Goal: Transaction & Acquisition: Purchase product/service

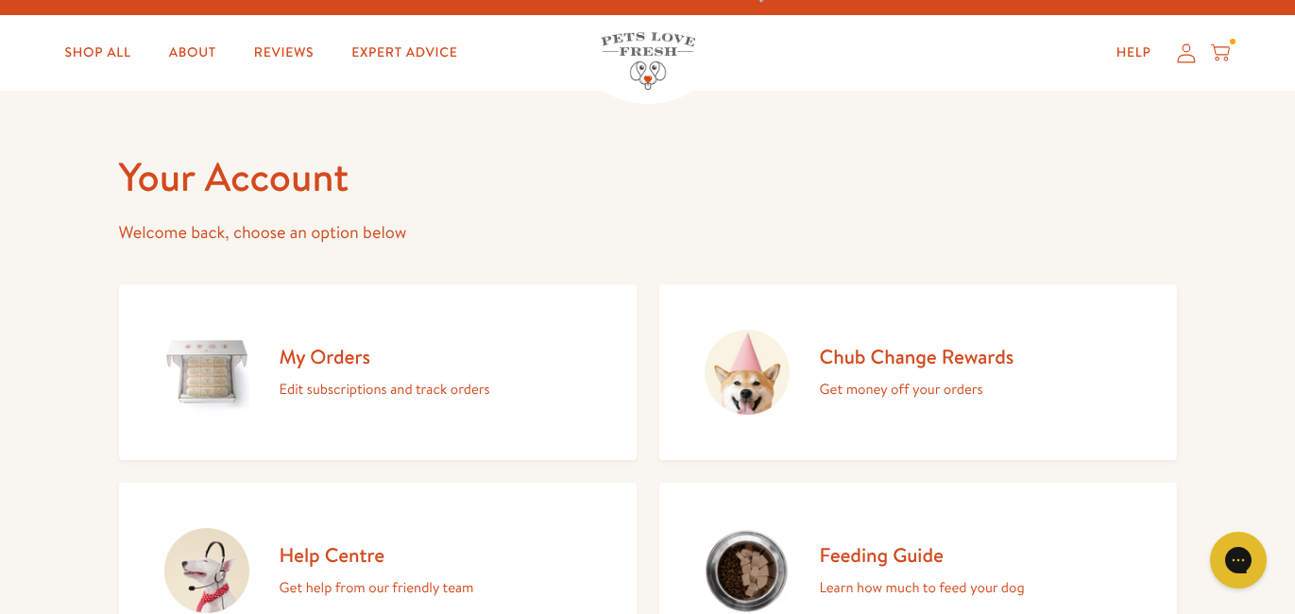
scroll to position [28, 0]
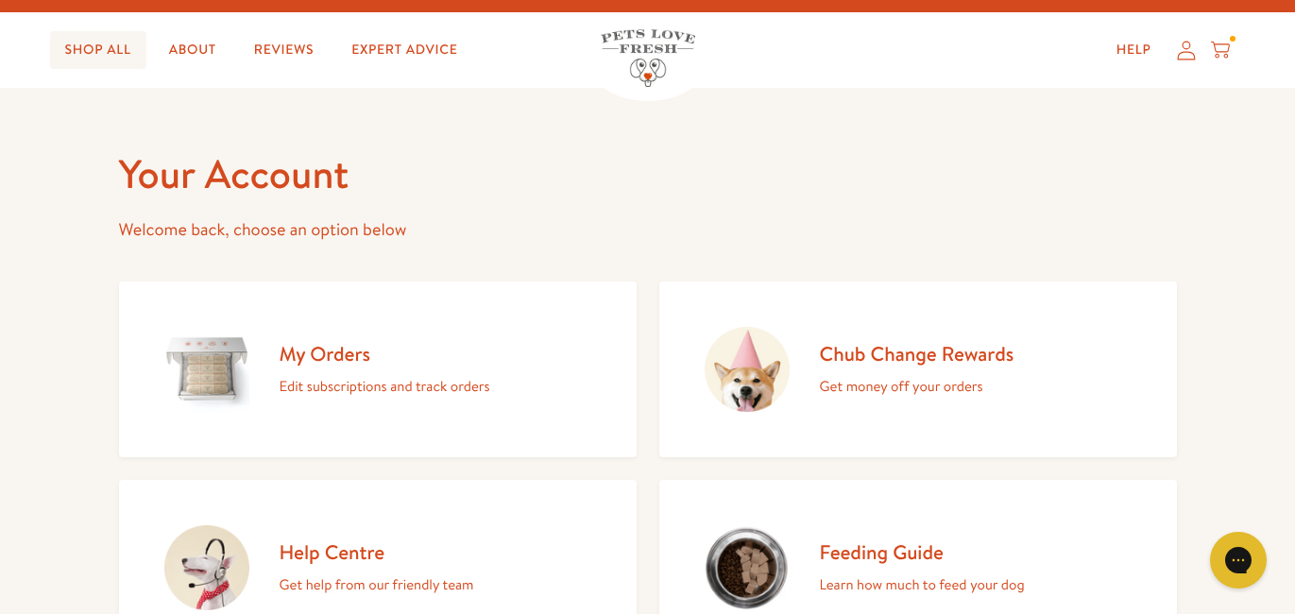
click at [103, 47] on link "Shop All" at bounding box center [98, 50] width 96 height 38
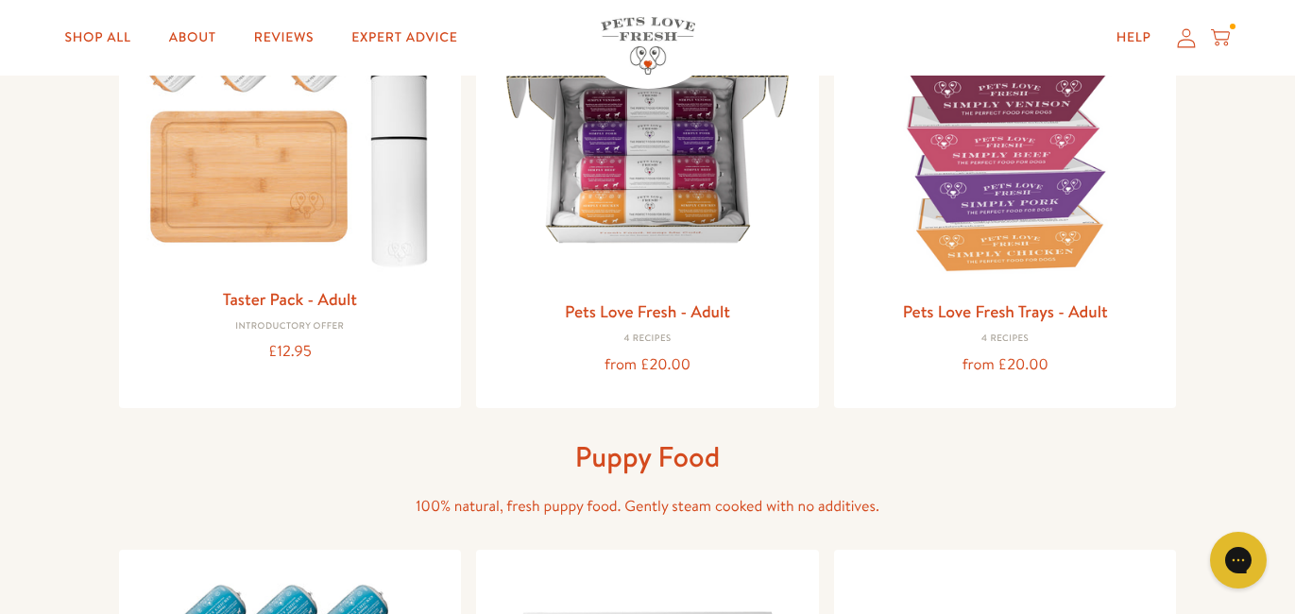
scroll to position [347, 0]
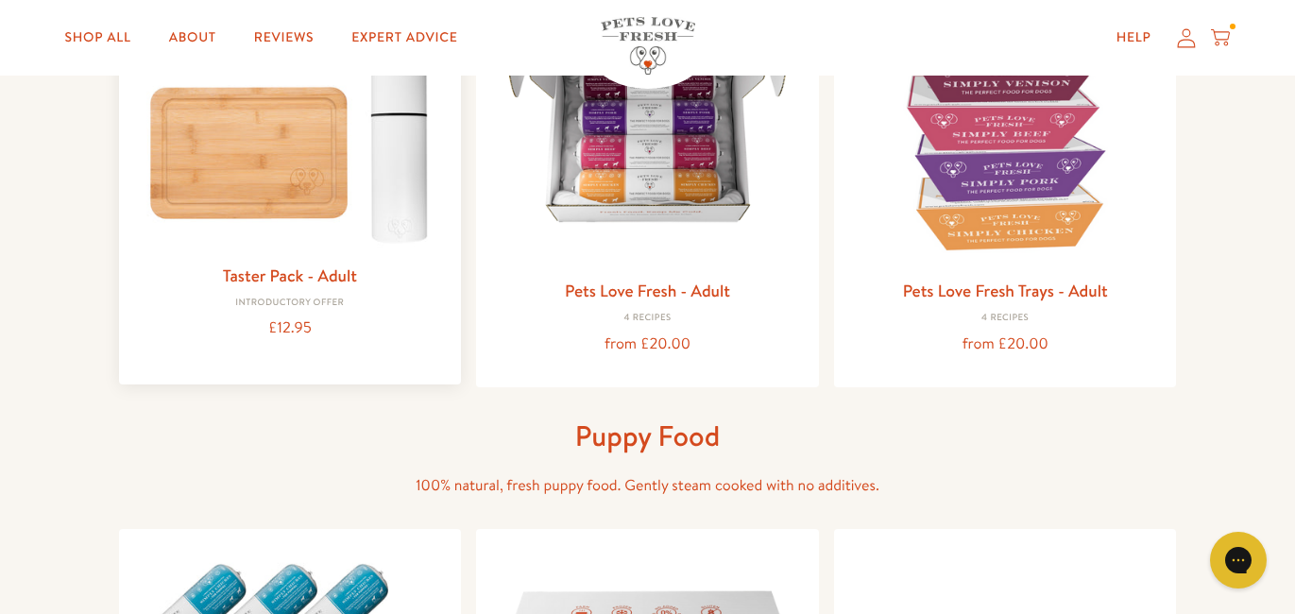
click at [228, 204] on img at bounding box center [290, 103] width 313 height 299
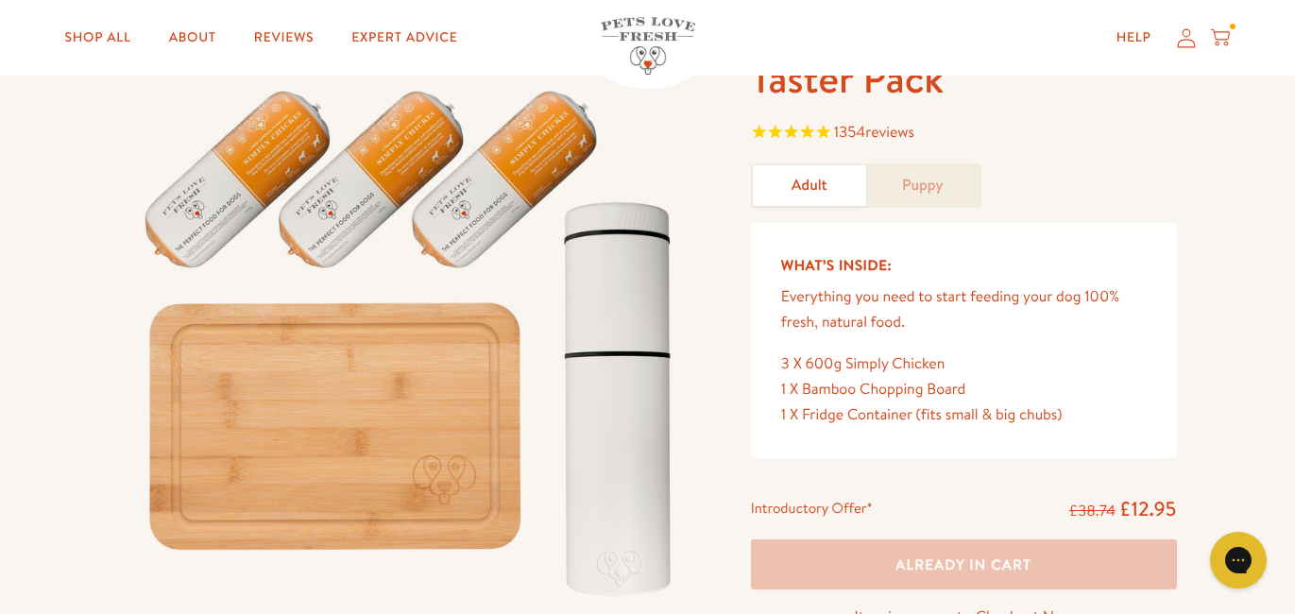
scroll to position [75, 0]
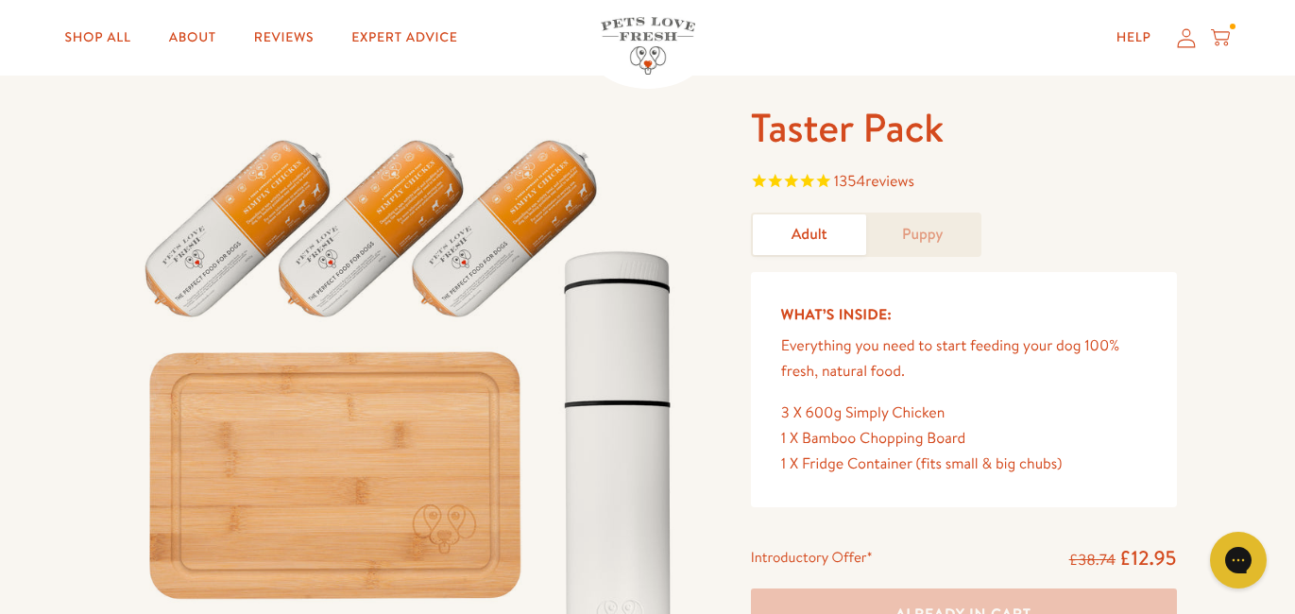
click at [1222, 39] on icon at bounding box center [1220, 37] width 19 height 21
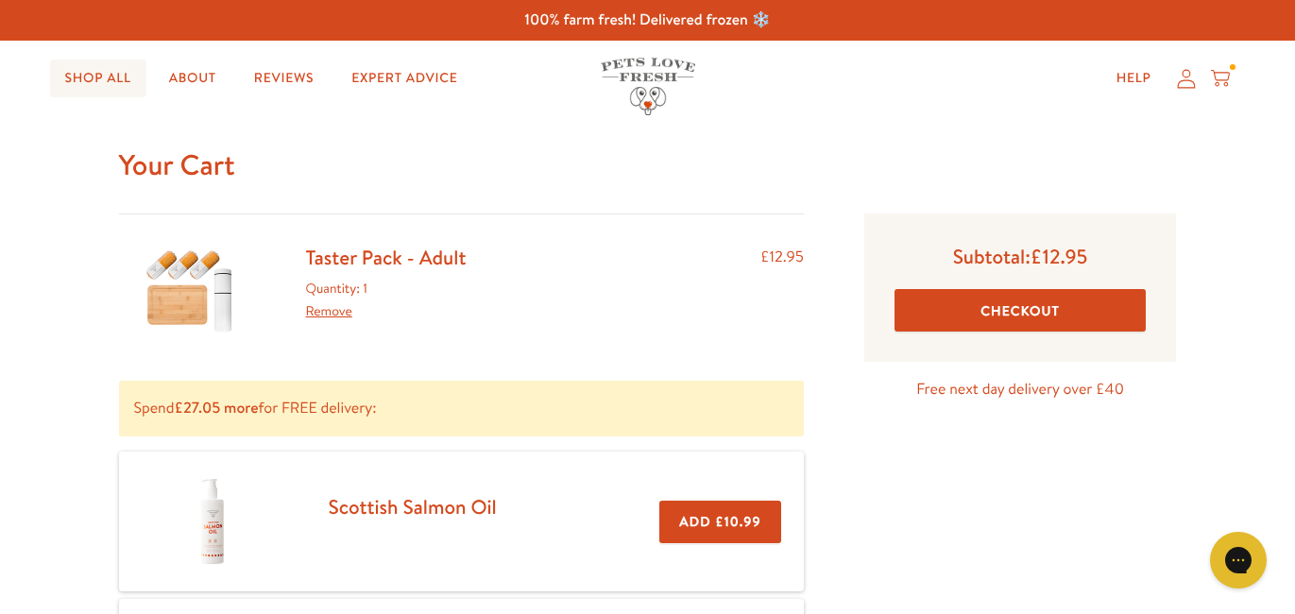
click at [125, 87] on link "Shop All" at bounding box center [98, 79] width 96 height 38
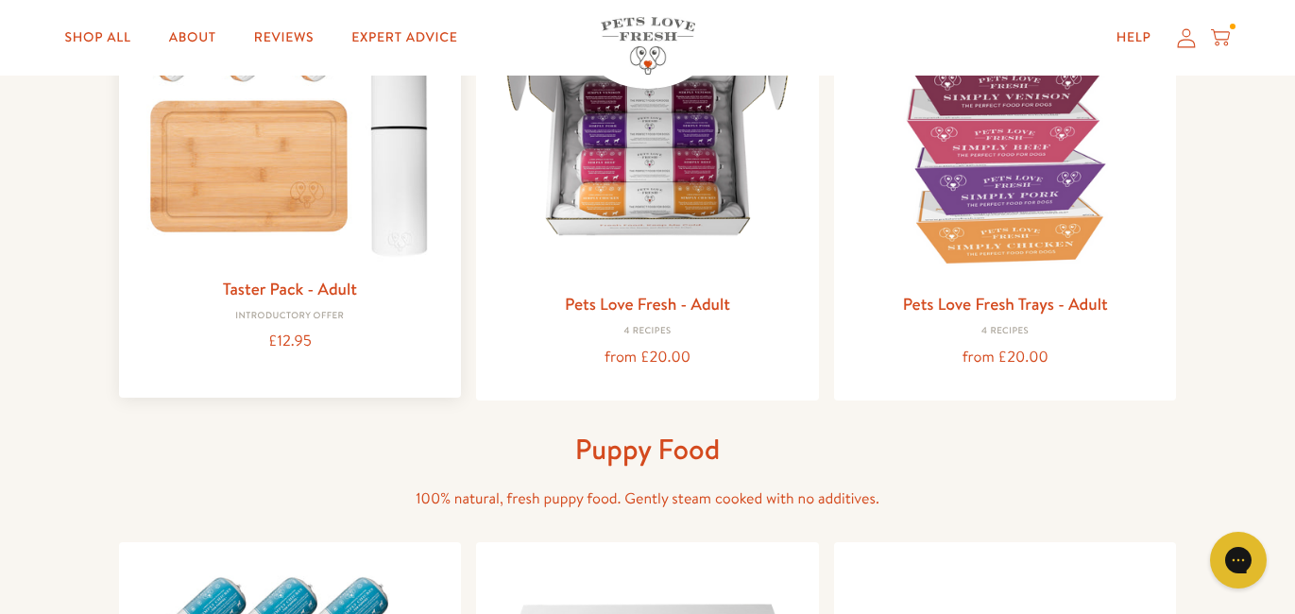
scroll to position [308, 0]
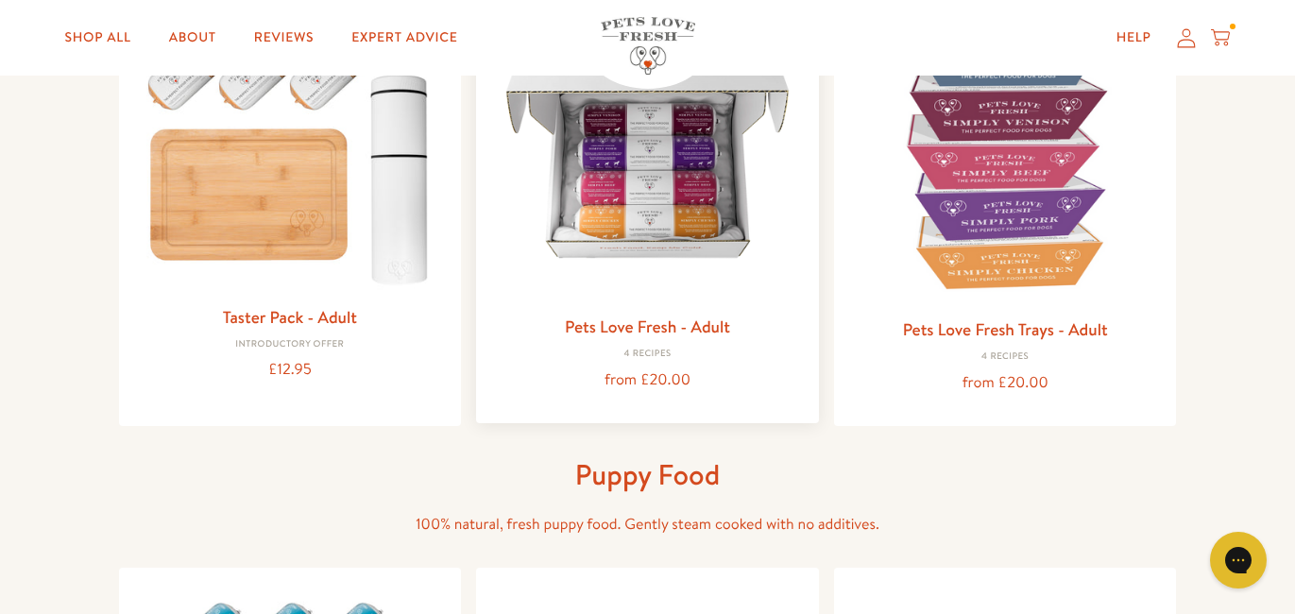
click at [626, 204] on img at bounding box center [647, 148] width 313 height 313
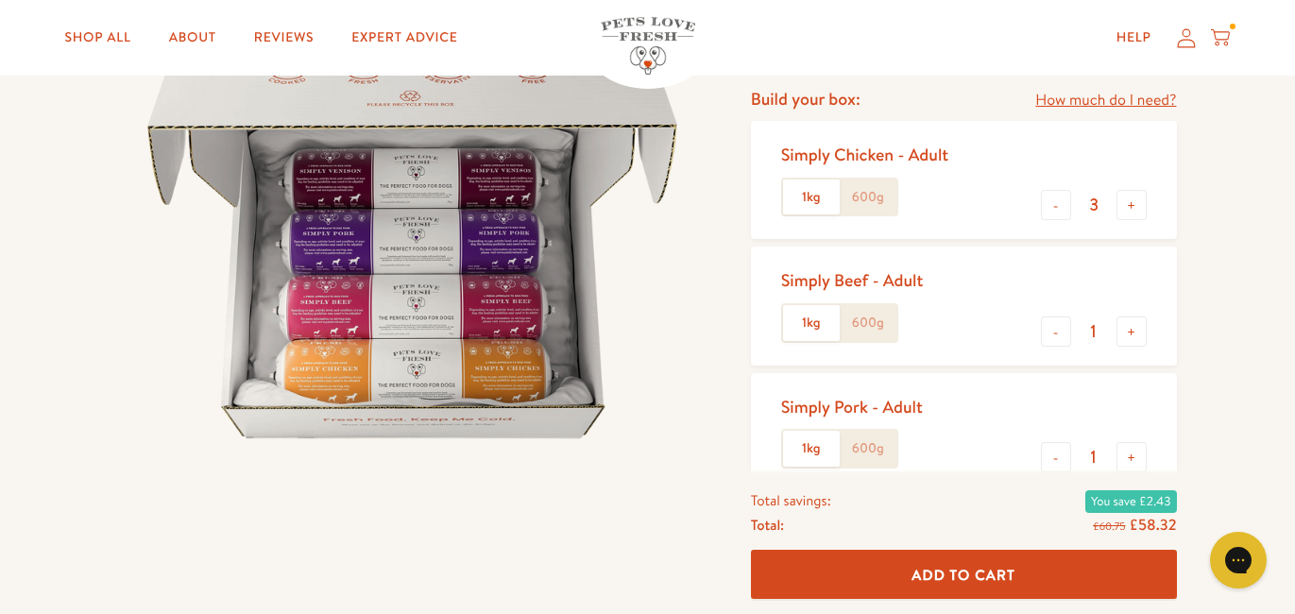
scroll to position [229, 0]
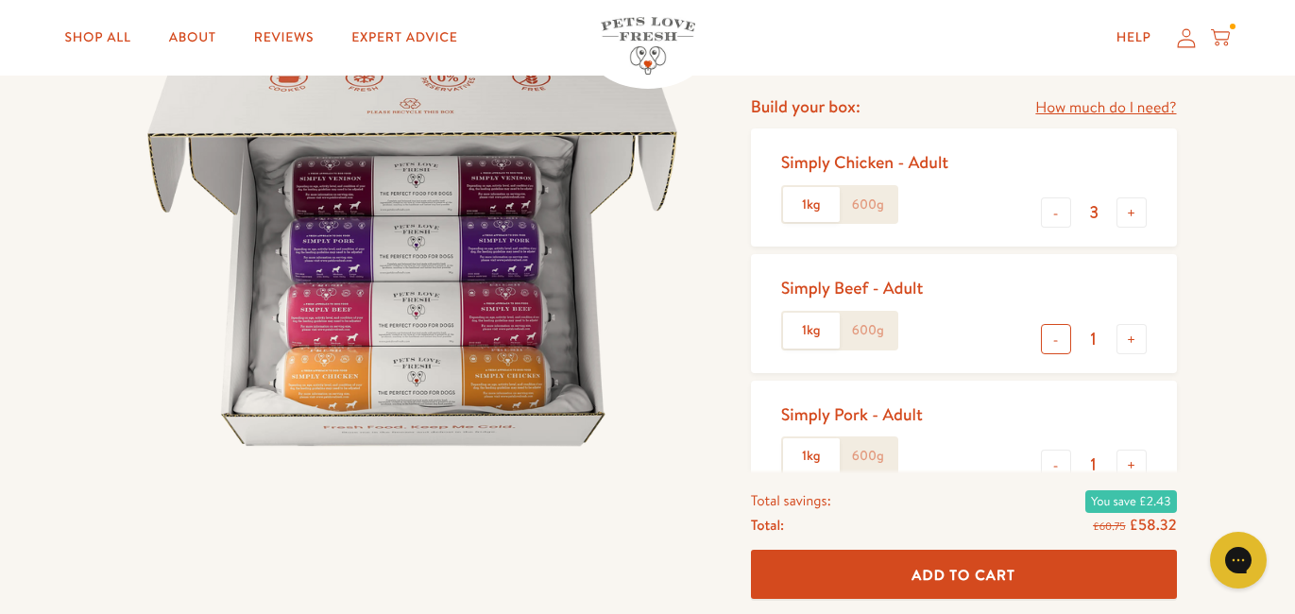
click at [1060, 347] on button "-" at bounding box center [1056, 339] width 30 height 30
type input "0"
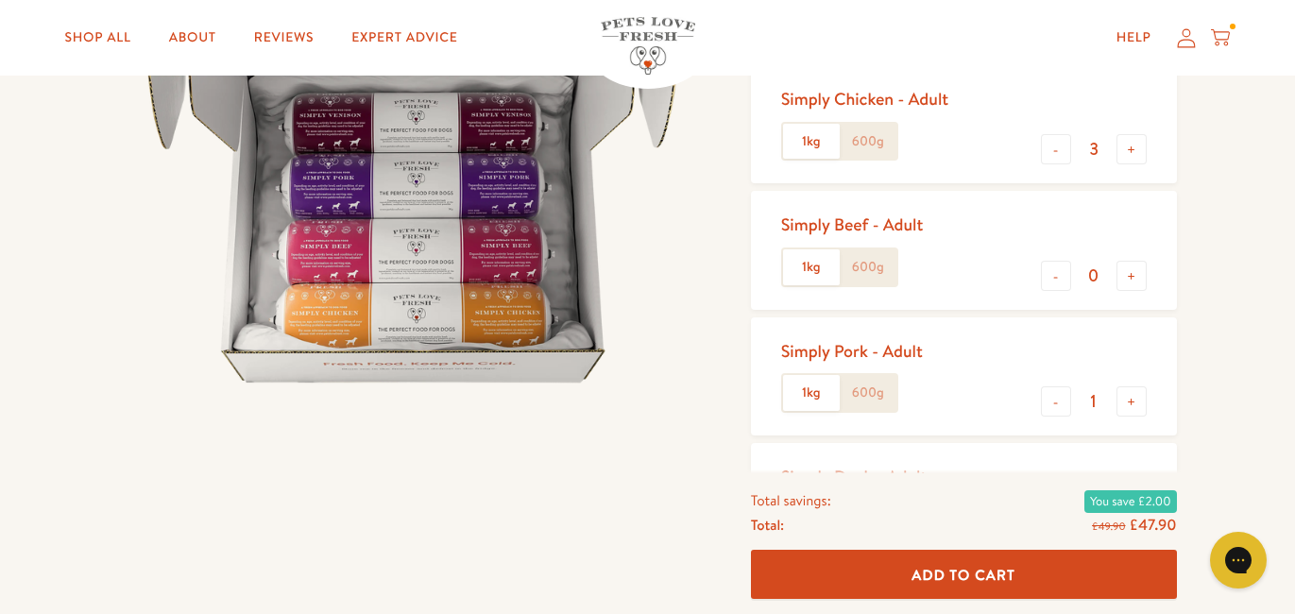
scroll to position [301, 0]
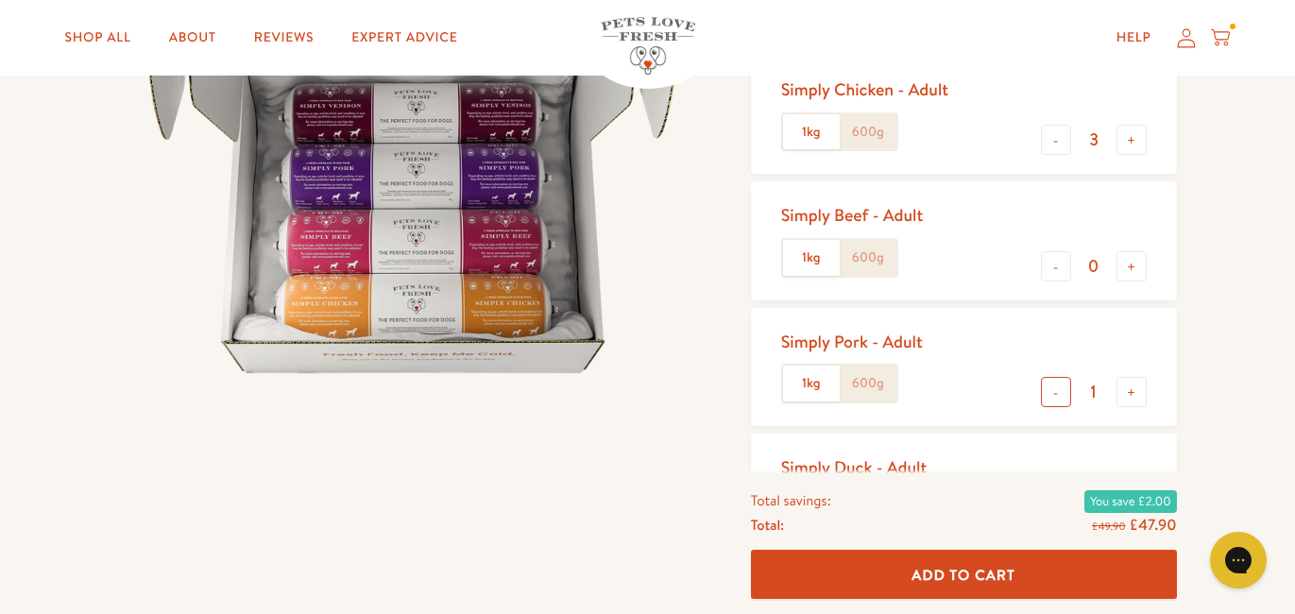
click at [1055, 387] on button "-" at bounding box center [1056, 392] width 30 height 30
type input "0"
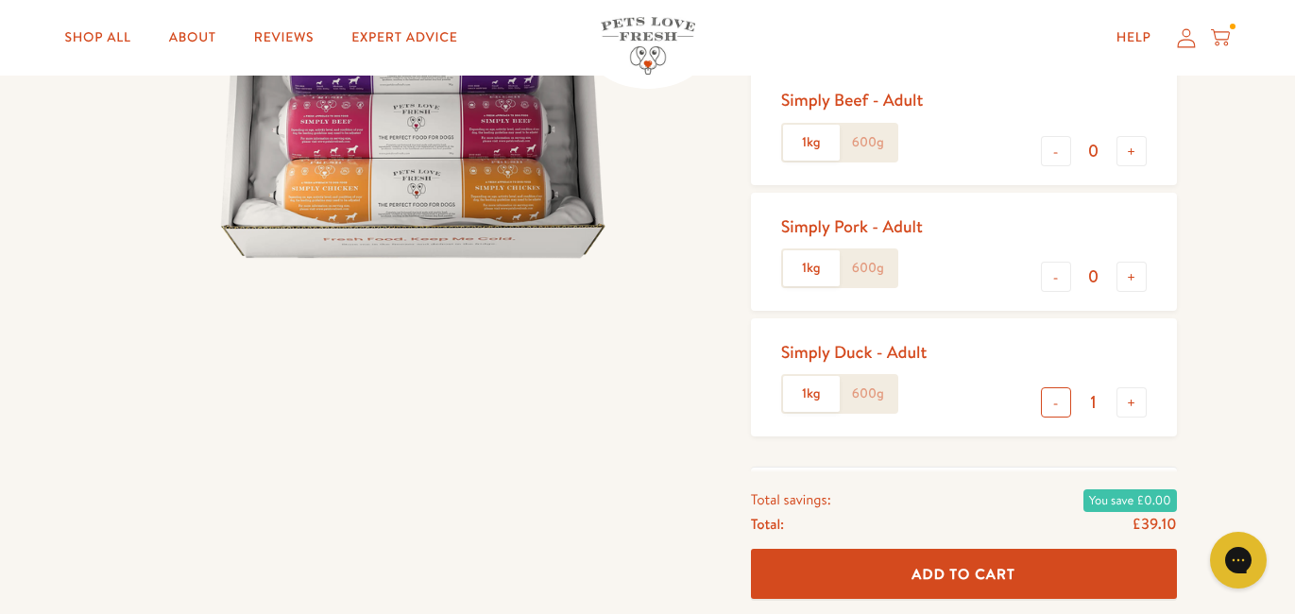
scroll to position [418, 0]
click at [1053, 389] on button "-" at bounding box center [1056, 401] width 30 height 30
type input "0"
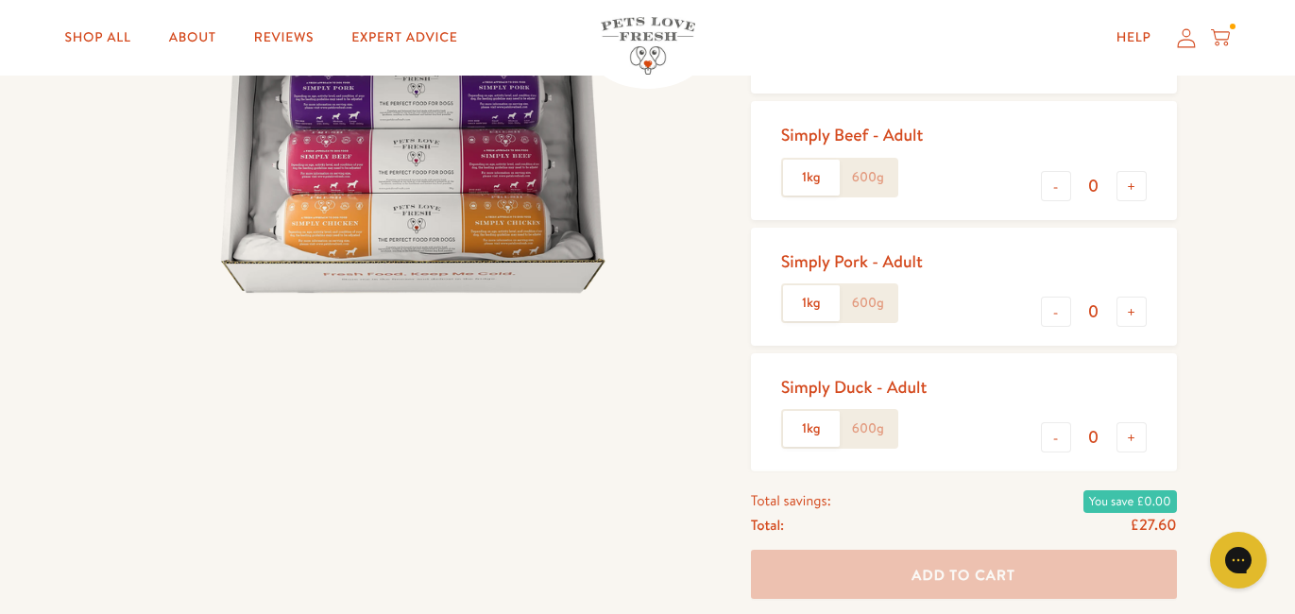
scroll to position [218, 0]
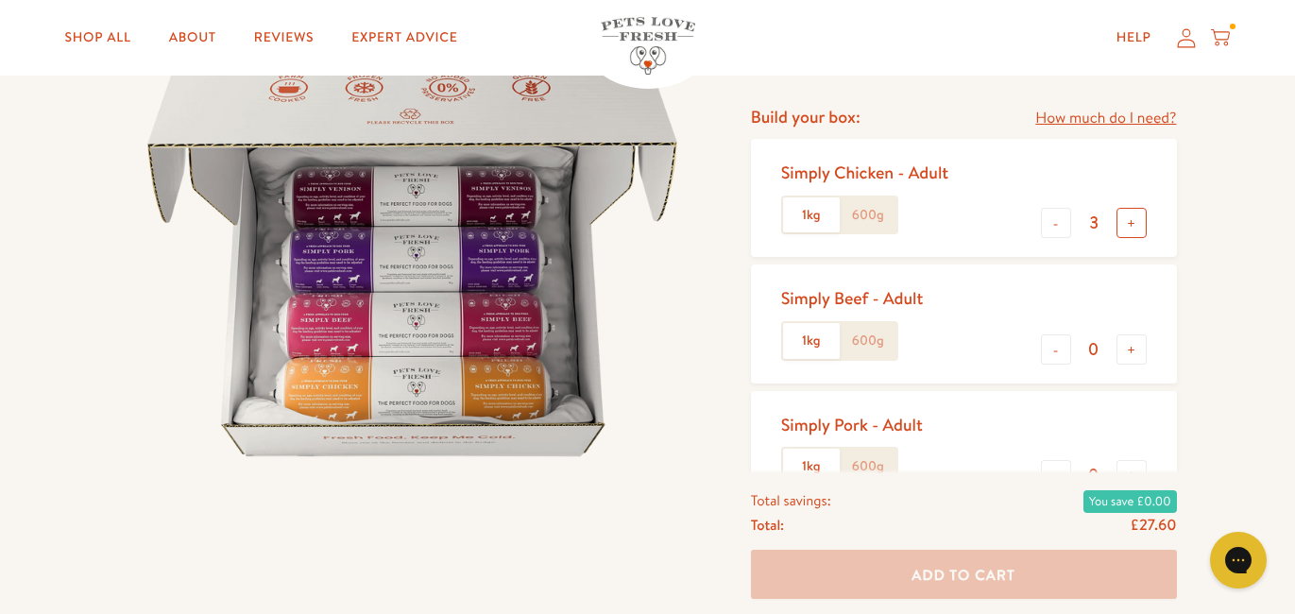
click at [1128, 227] on button "+" at bounding box center [1132, 223] width 30 height 30
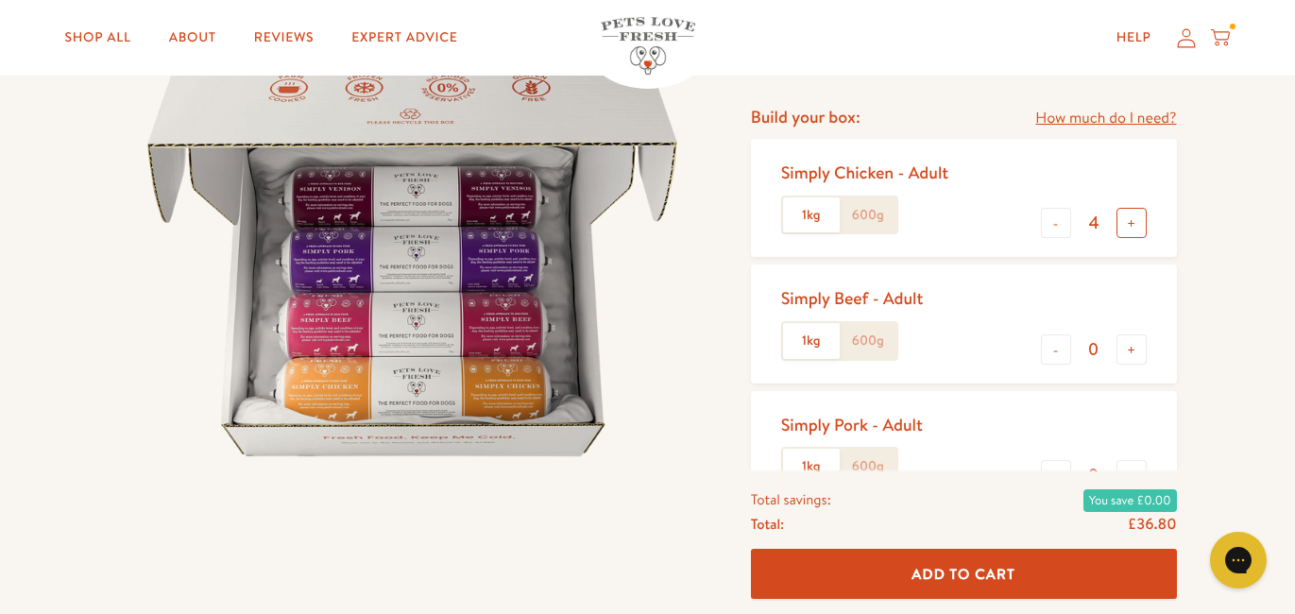
click at [1125, 230] on button "+" at bounding box center [1132, 223] width 30 height 30
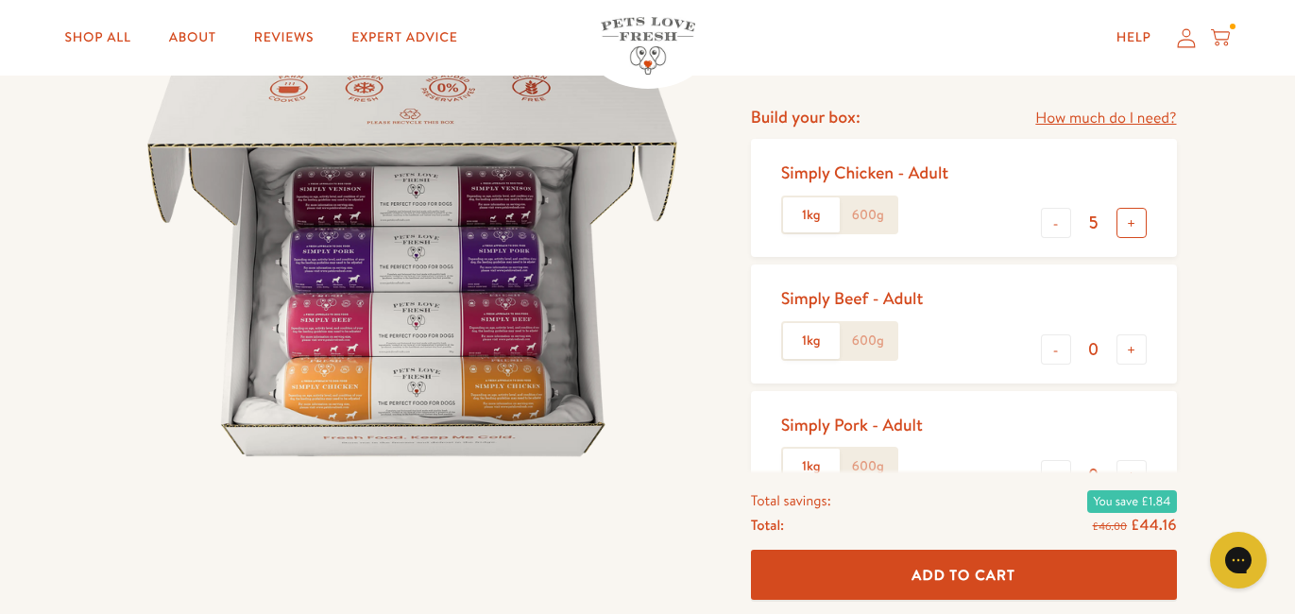
click at [1126, 229] on button "+" at bounding box center [1132, 223] width 30 height 30
click at [1125, 230] on button "+" at bounding box center [1132, 223] width 30 height 30
click at [1127, 224] on button "+" at bounding box center [1132, 223] width 30 height 30
click at [1125, 226] on button "+" at bounding box center [1132, 223] width 30 height 30
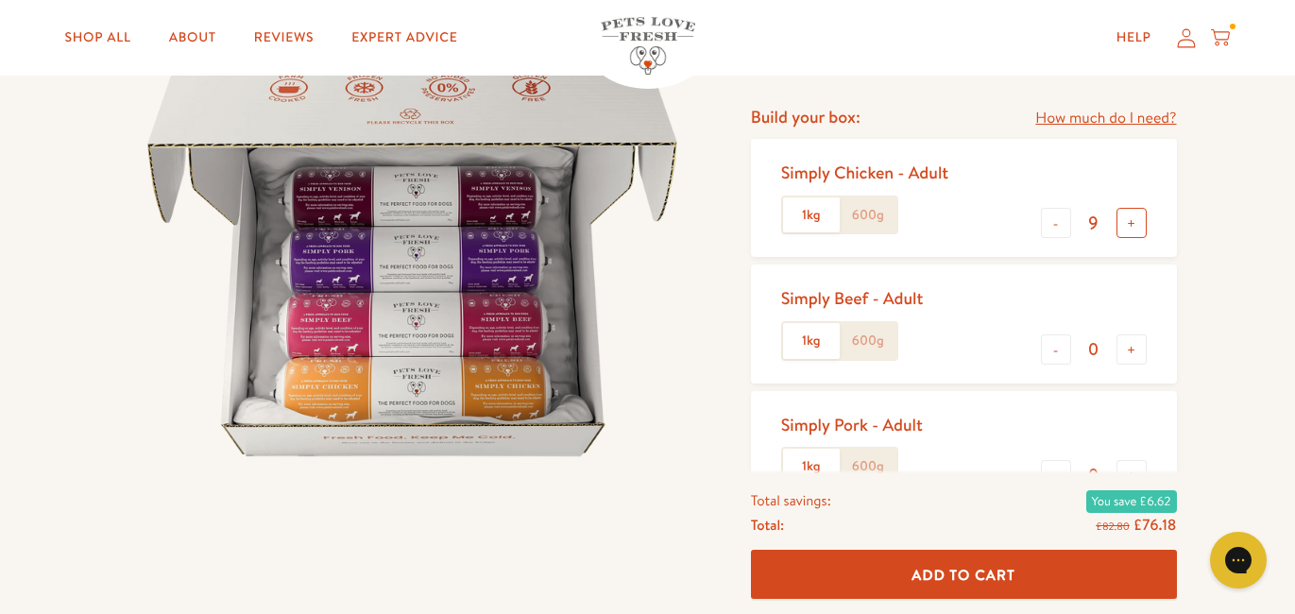
type input "10"
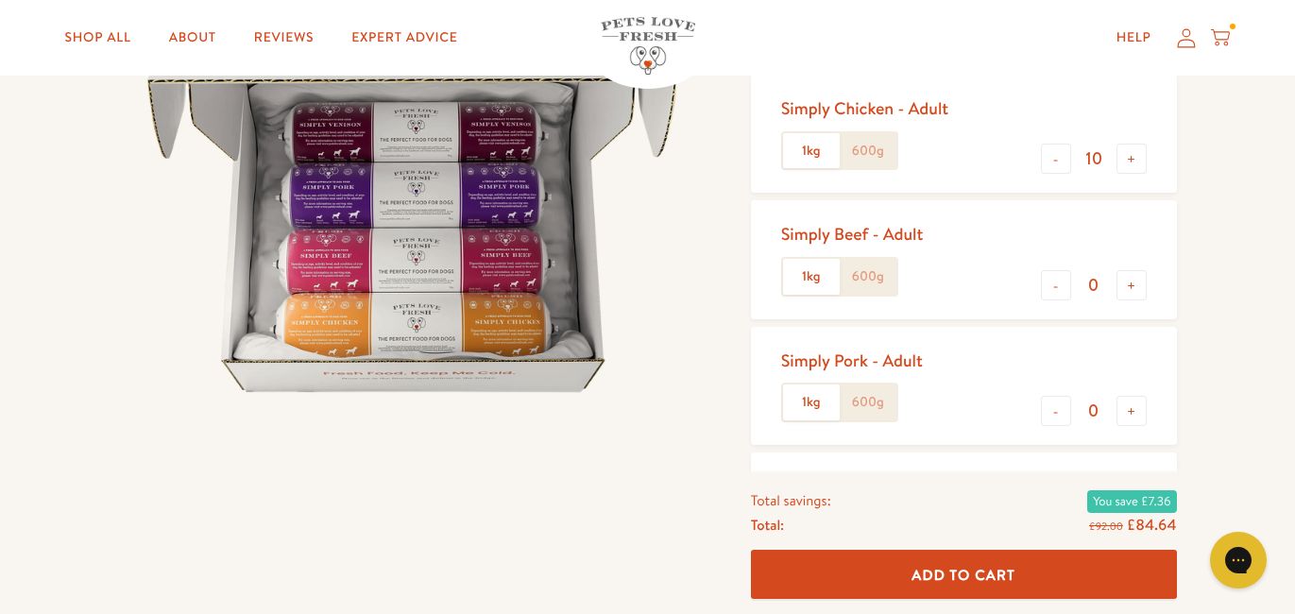
scroll to position [285, 0]
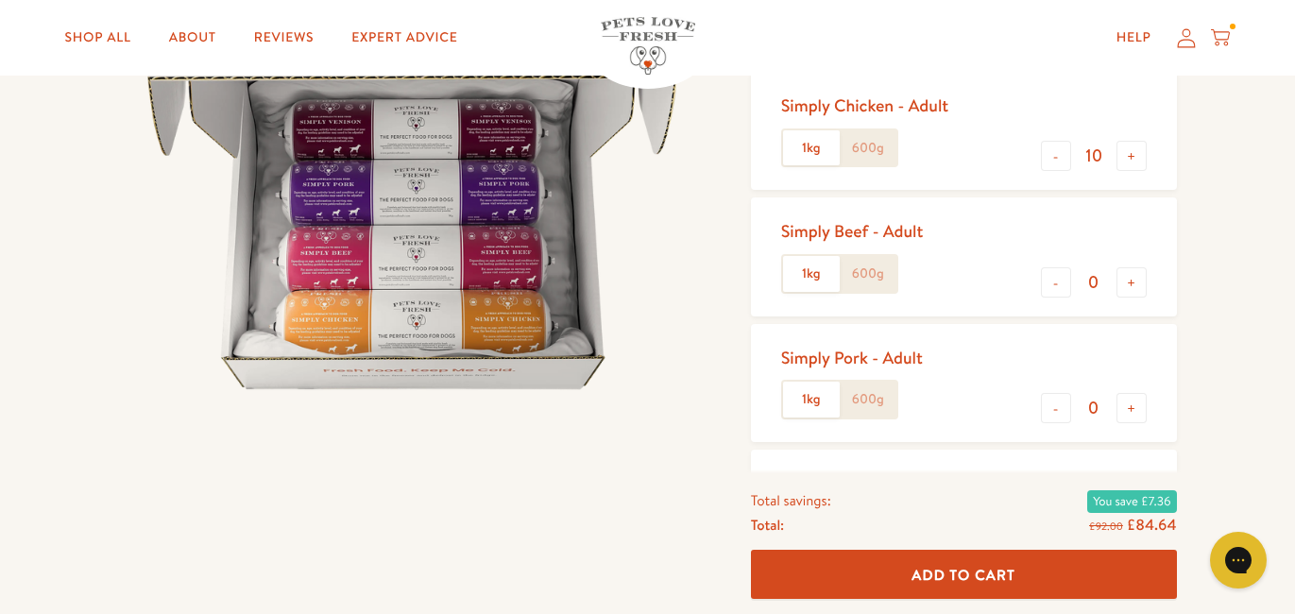
click at [1014, 580] on span "Add To Cart" at bounding box center [964, 574] width 104 height 20
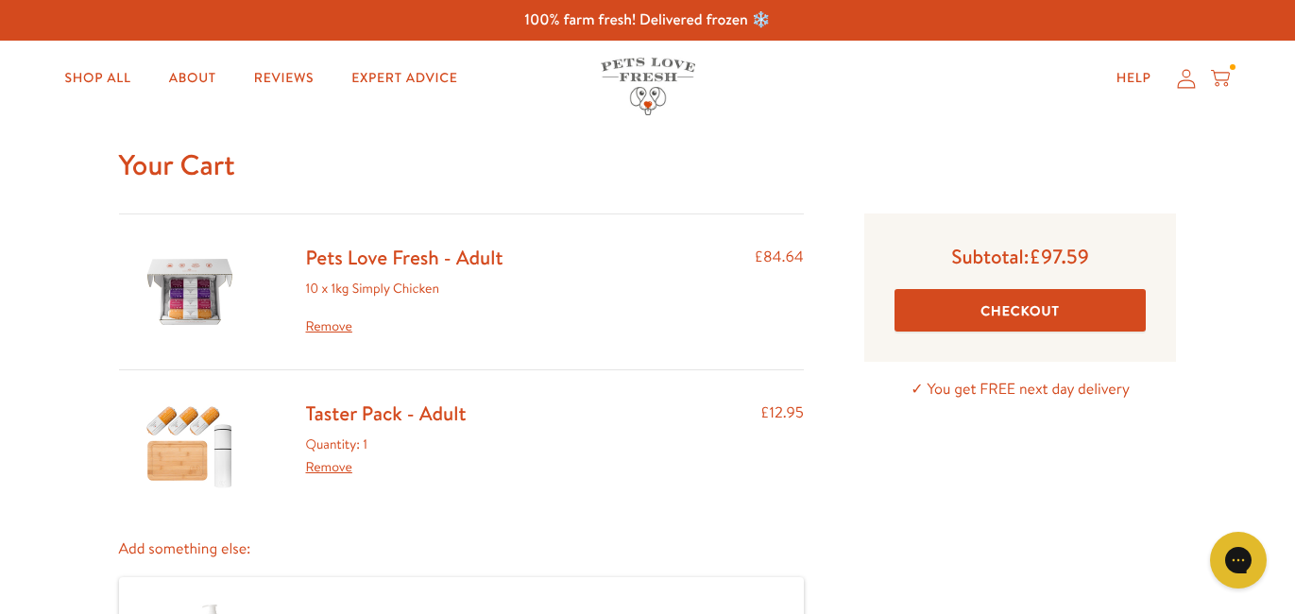
click at [1223, 72] on icon at bounding box center [1220, 78] width 19 height 21
click at [843, 347] on button "YES" at bounding box center [803, 346] width 270 height 57
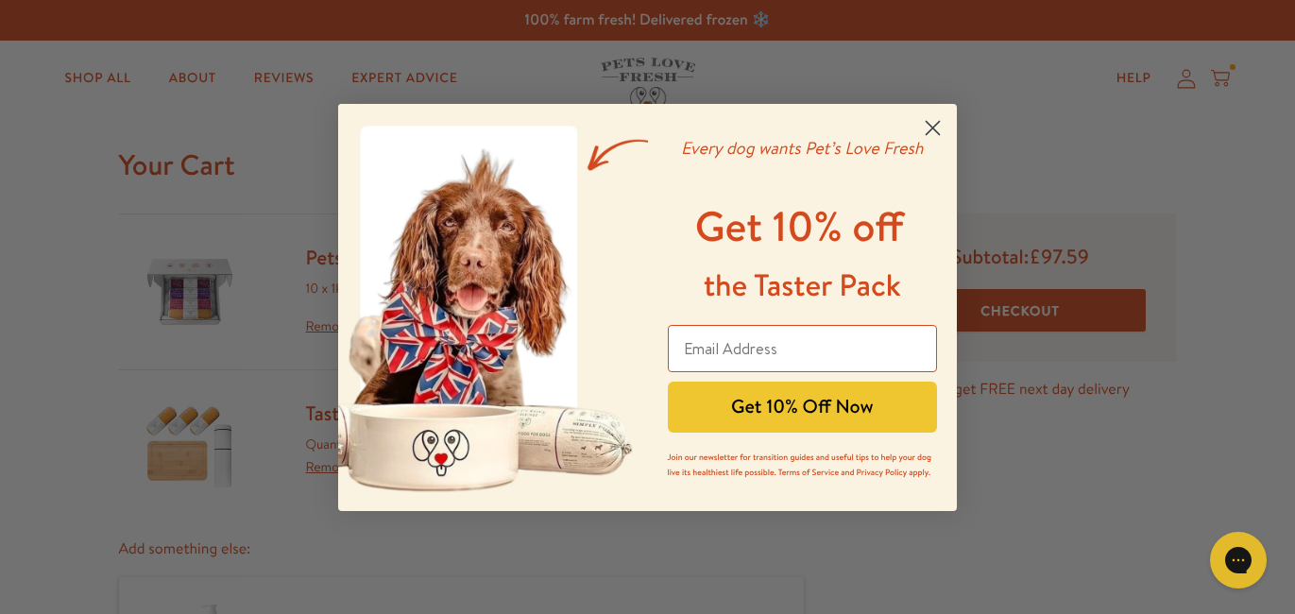
click at [926, 124] on circle "Close dialog" at bounding box center [932, 126] width 31 height 31
